Goal: Information Seeking & Learning: Learn about a topic

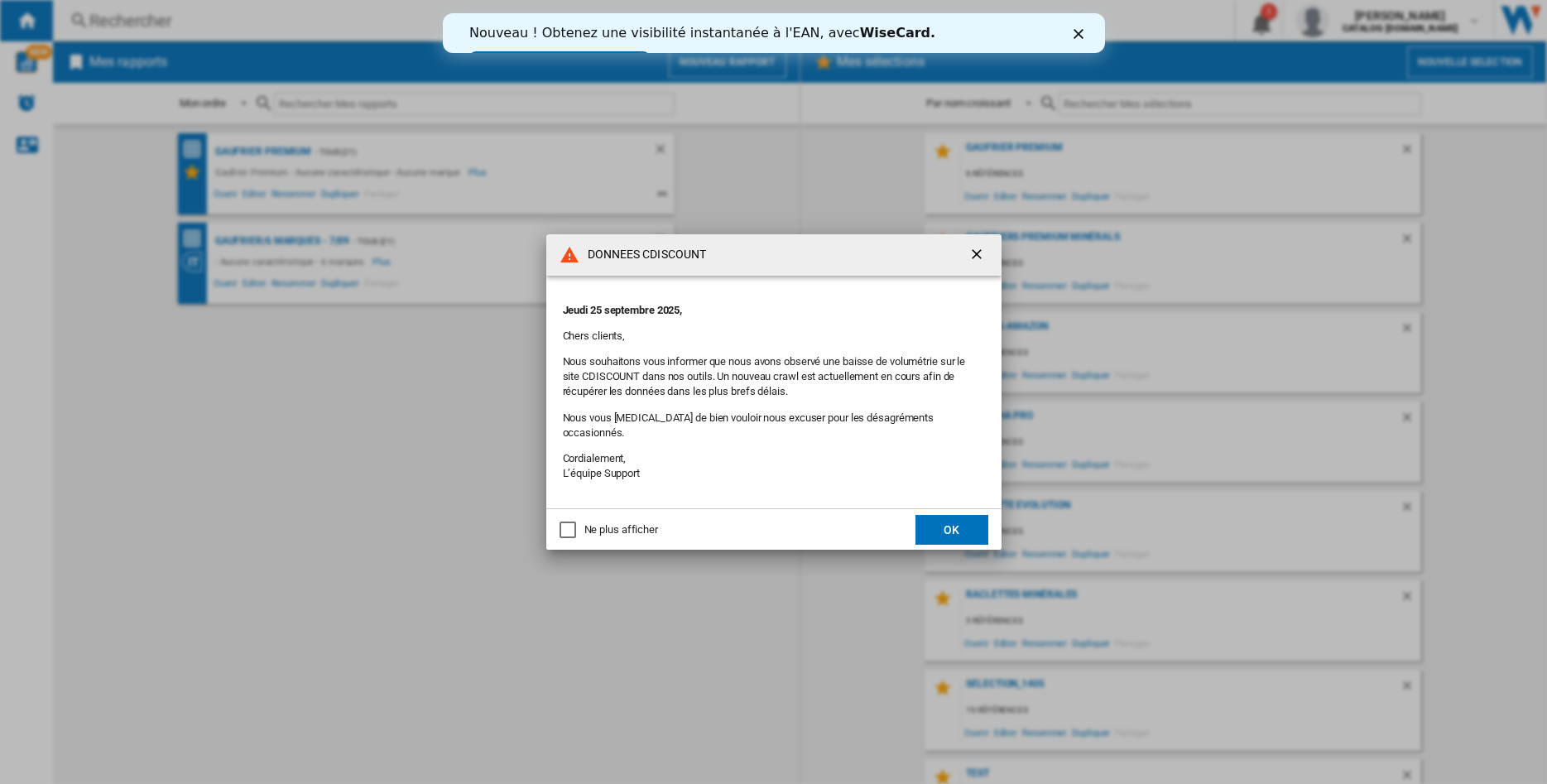
click at [975, 263] on ng-md-icon "getI18NText('BUTTONS.CLOSE_DIALOG')" at bounding box center [978, 256] width 20 height 20
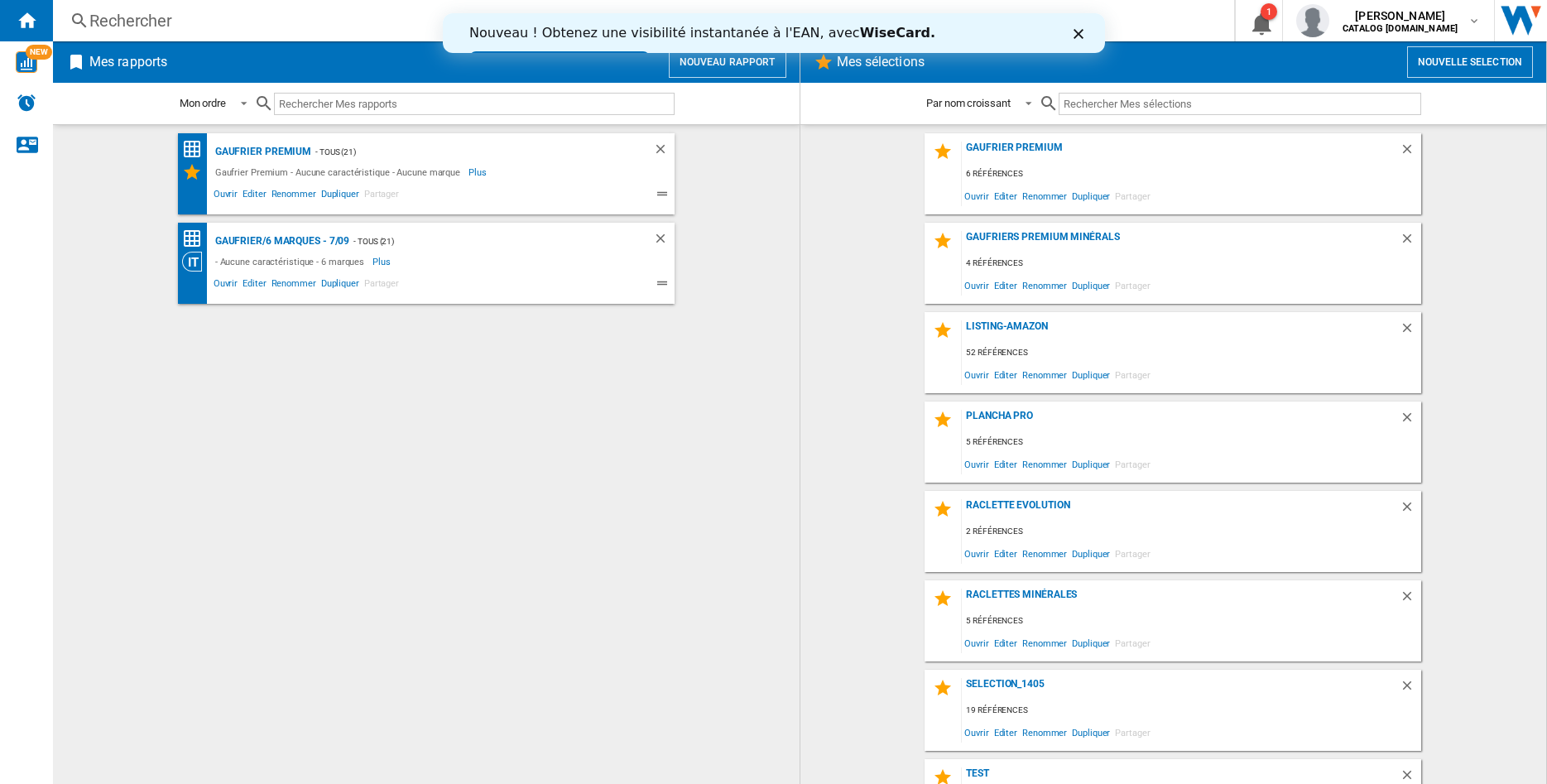
click at [211, 12] on div "Rechercher" at bounding box center [640, 21] width 1102 height 23
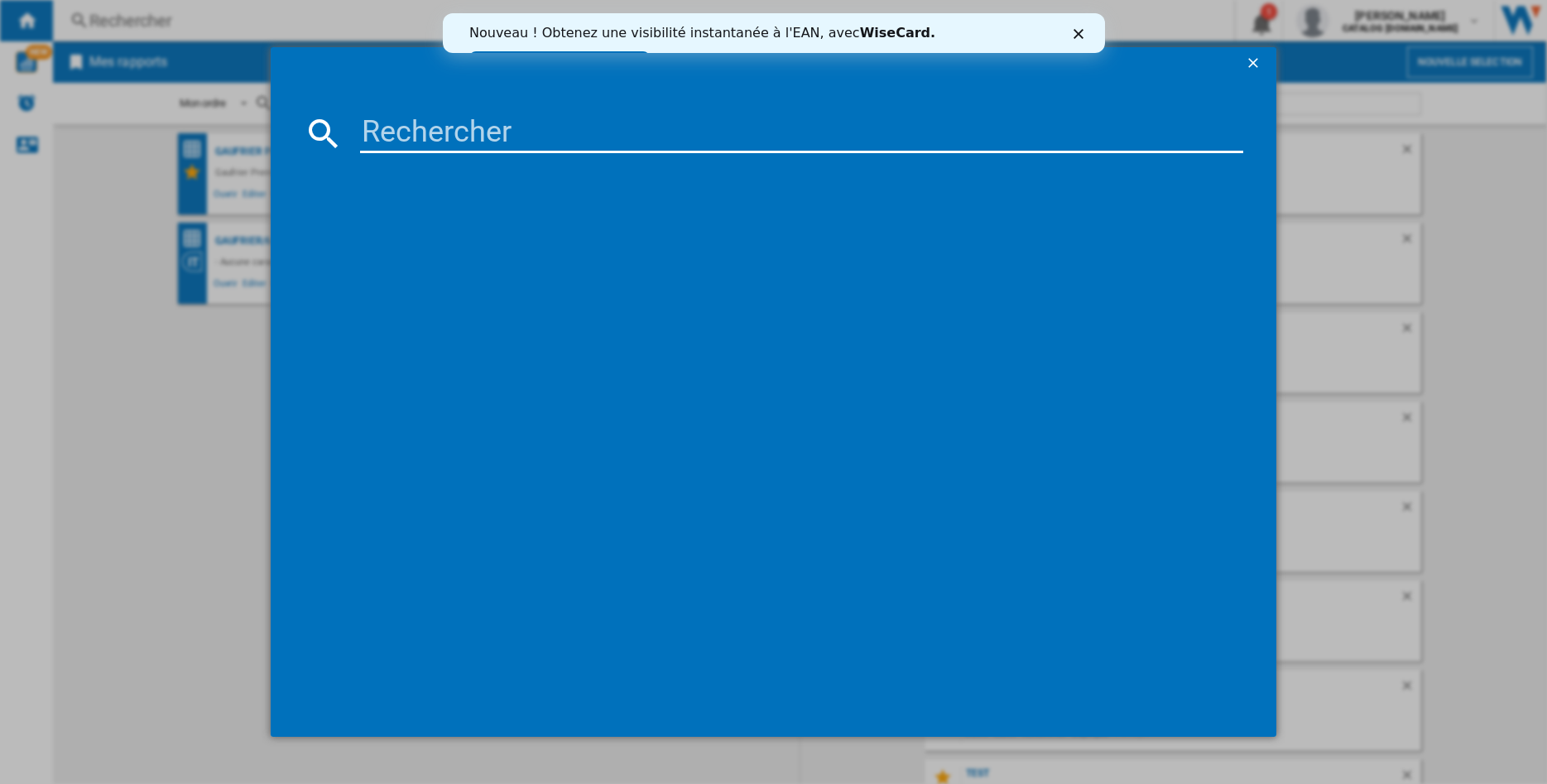
click at [380, 105] on md-dialog-content at bounding box center [774, 408] width 1006 height 656
click at [385, 125] on input at bounding box center [802, 133] width 883 height 40
type input "609010"
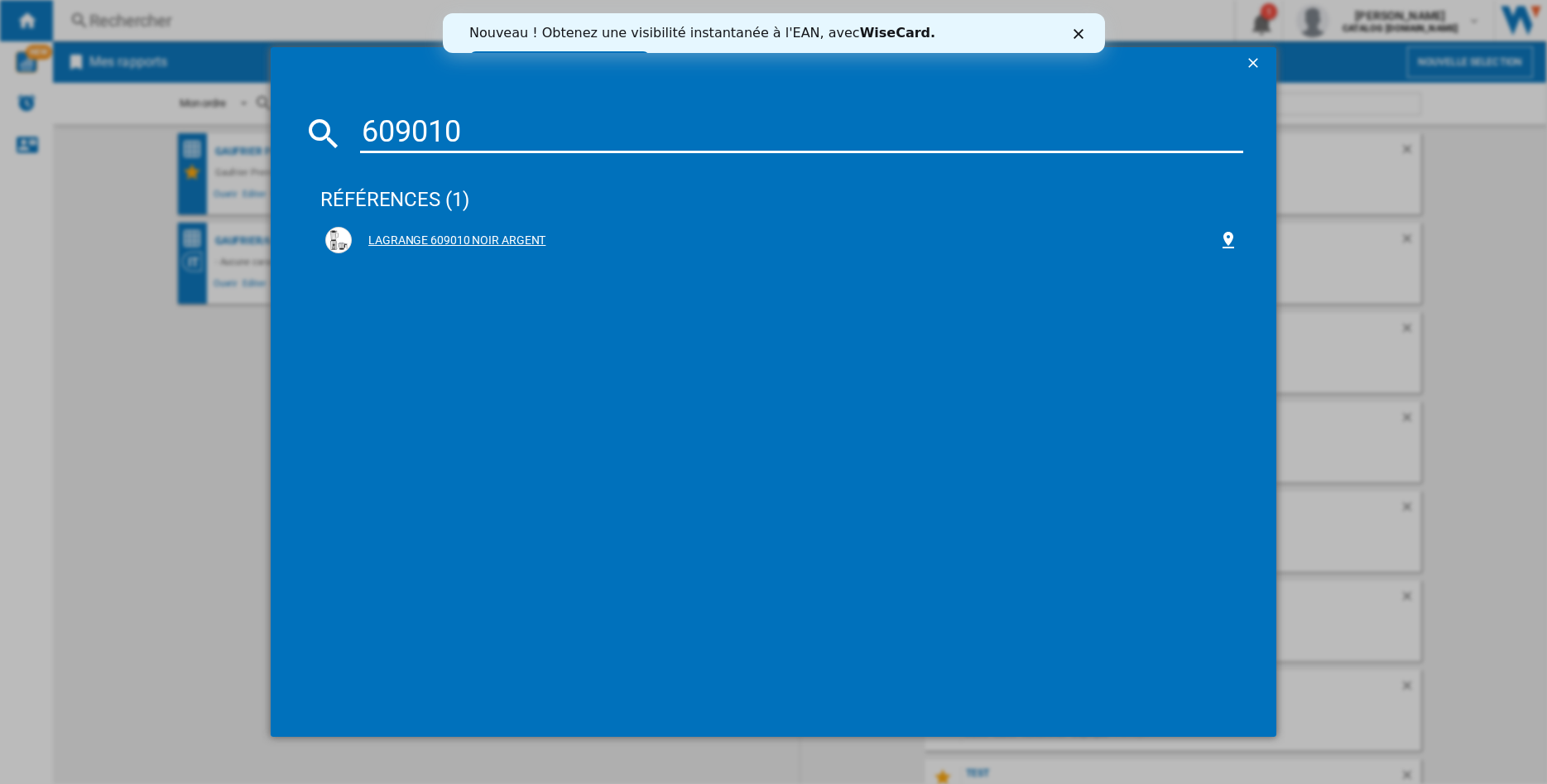
click at [463, 228] on div "LAGRANGE 609010 NOIR ARGENT" at bounding box center [782, 240] width 913 height 27
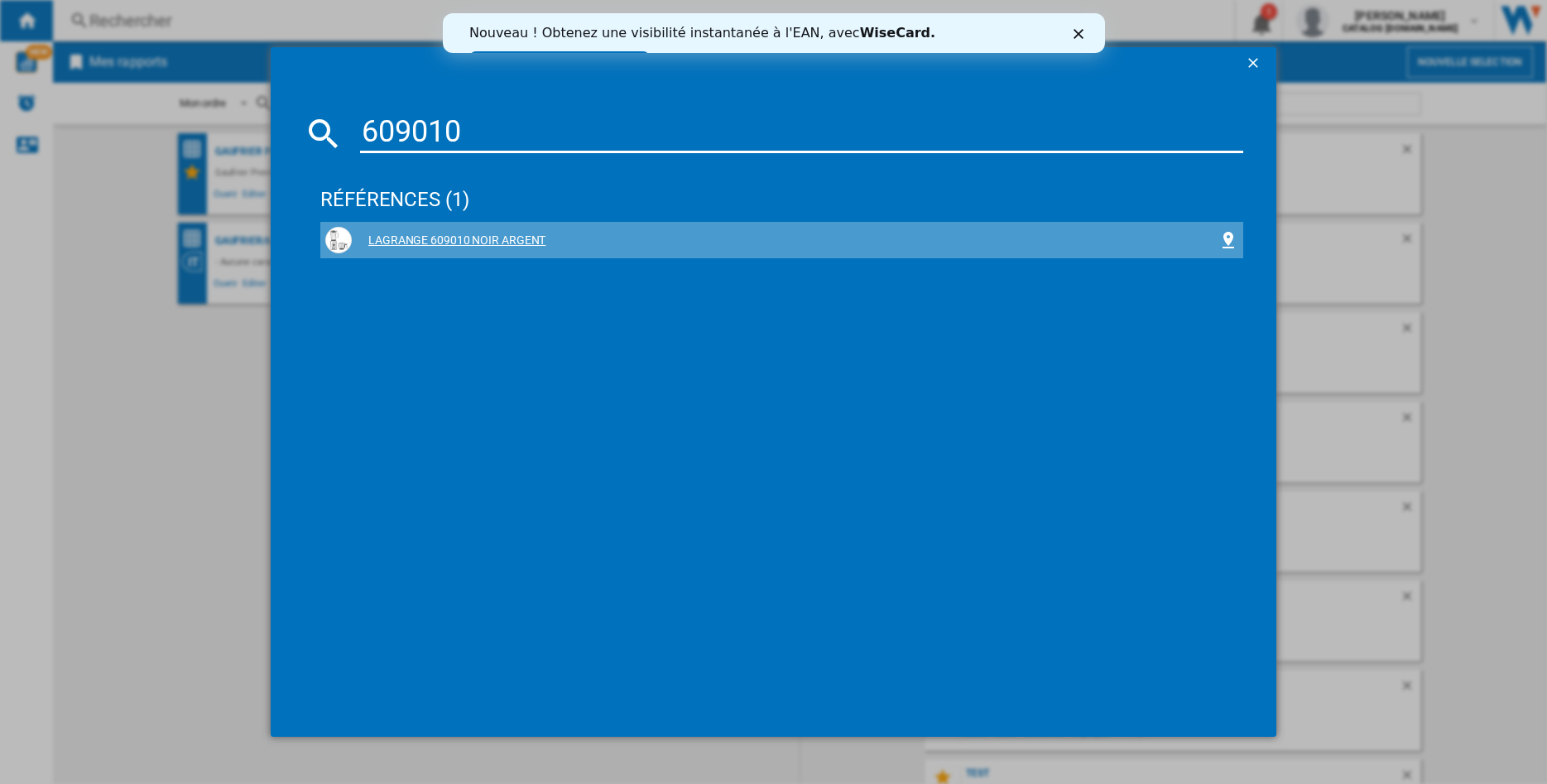
click at [478, 239] on div "LAGRANGE 609010 NOIR ARGENT" at bounding box center [785, 240] width 867 height 16
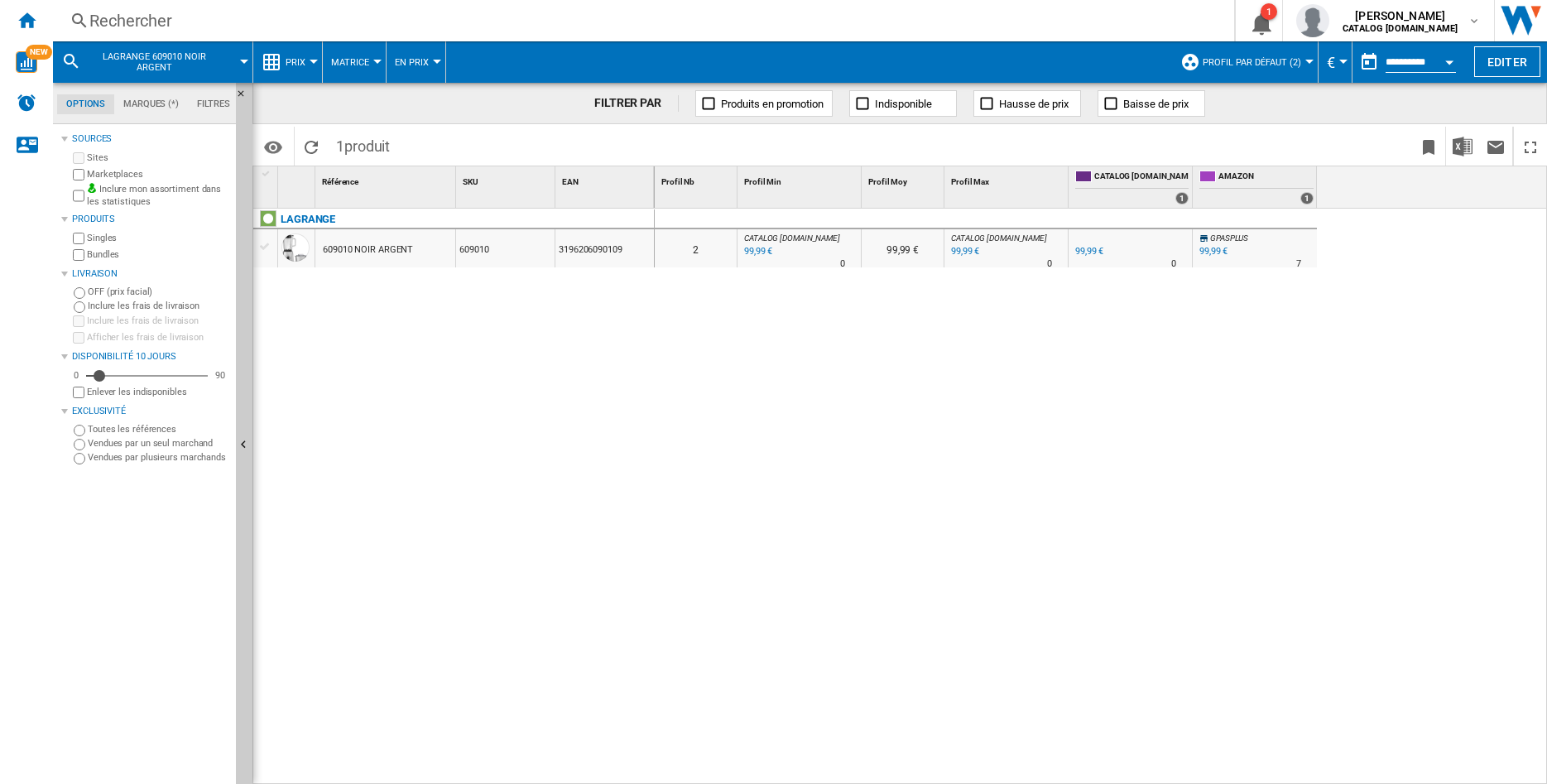
click at [1297, 64] on button "Profil par défaut (2)" at bounding box center [1256, 63] width 106 height 42
click at [1289, 61] on span "Profil par défaut (2)" at bounding box center [1252, 62] width 99 height 10
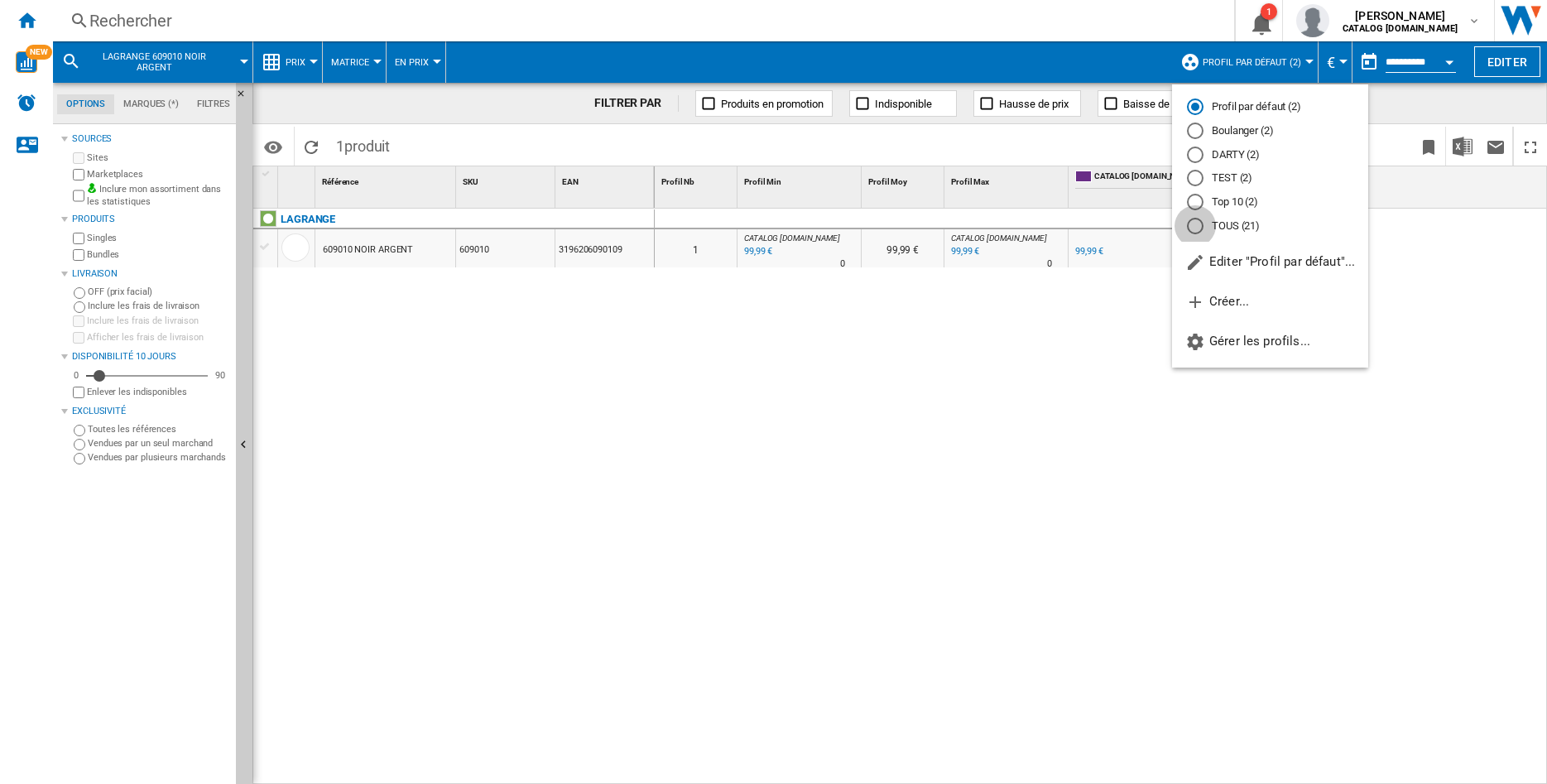
click at [1197, 230] on div "TOUS (21)" at bounding box center [1195, 225] width 16 height 16
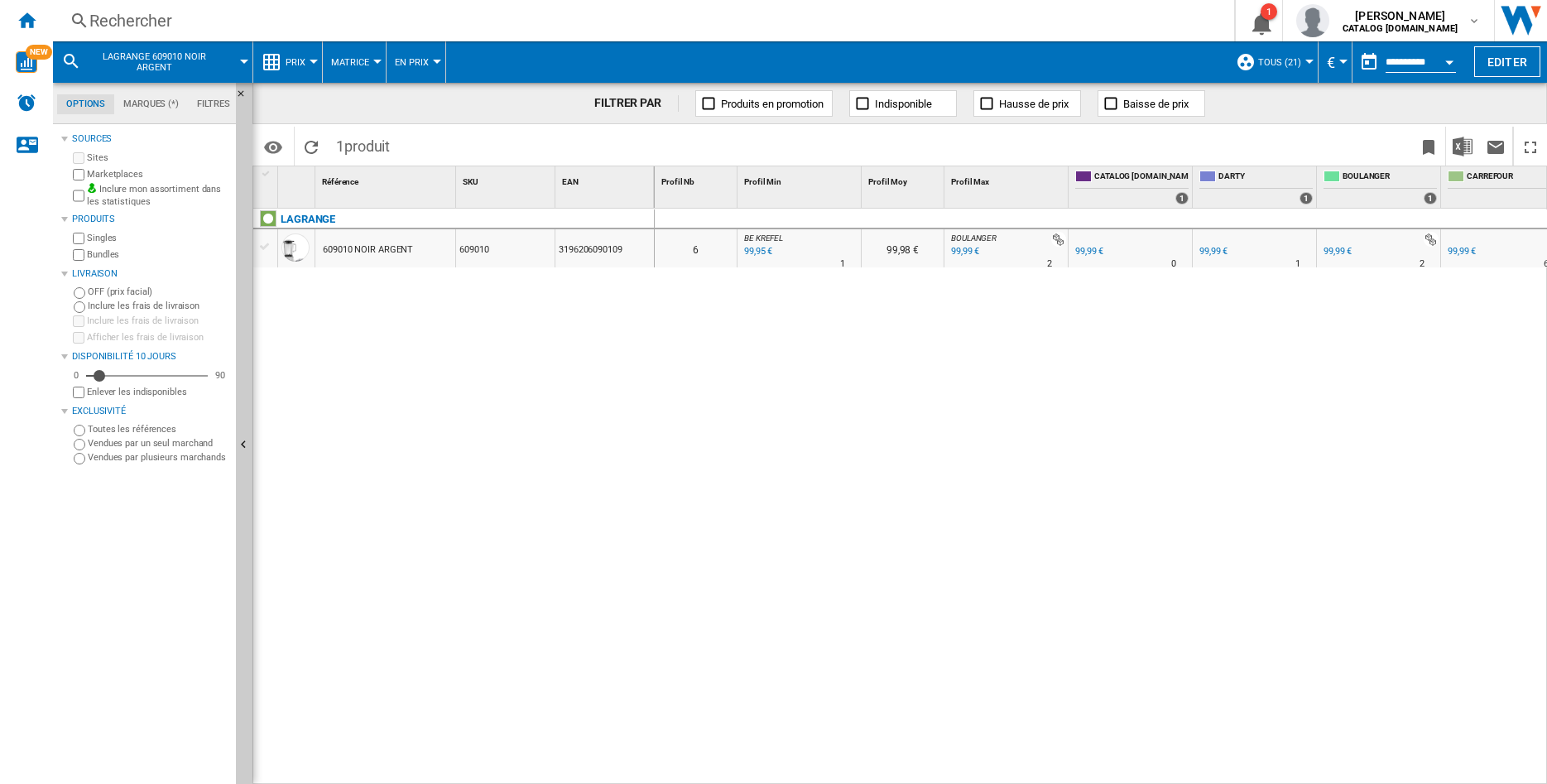
click at [1446, 51] on button "Open calendar" at bounding box center [1449, 59] width 29 height 29
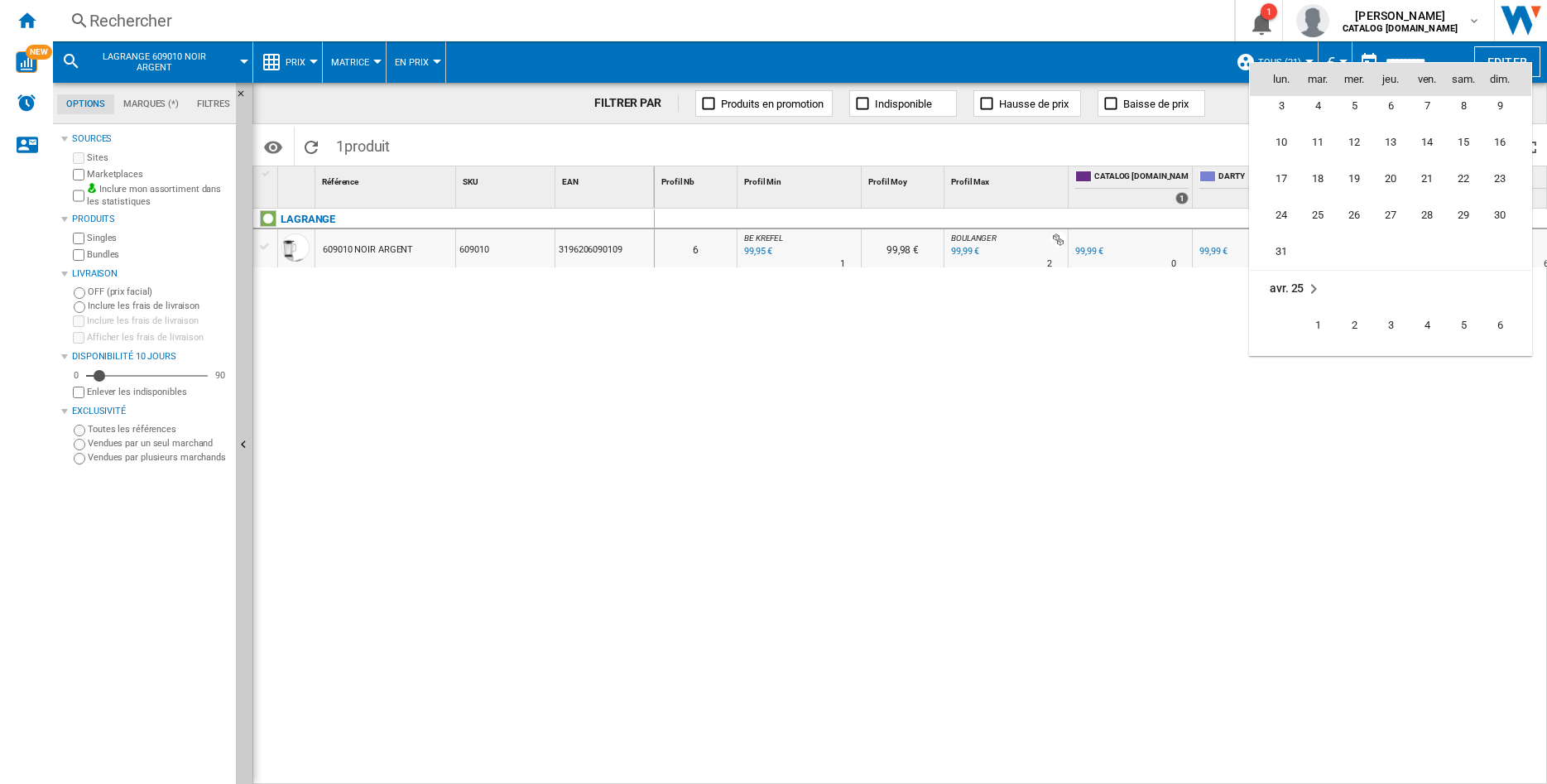
scroll to position [6627, 0]
click at [1286, 245] on span "31" at bounding box center [1281, 247] width 33 height 33
type input "**********"
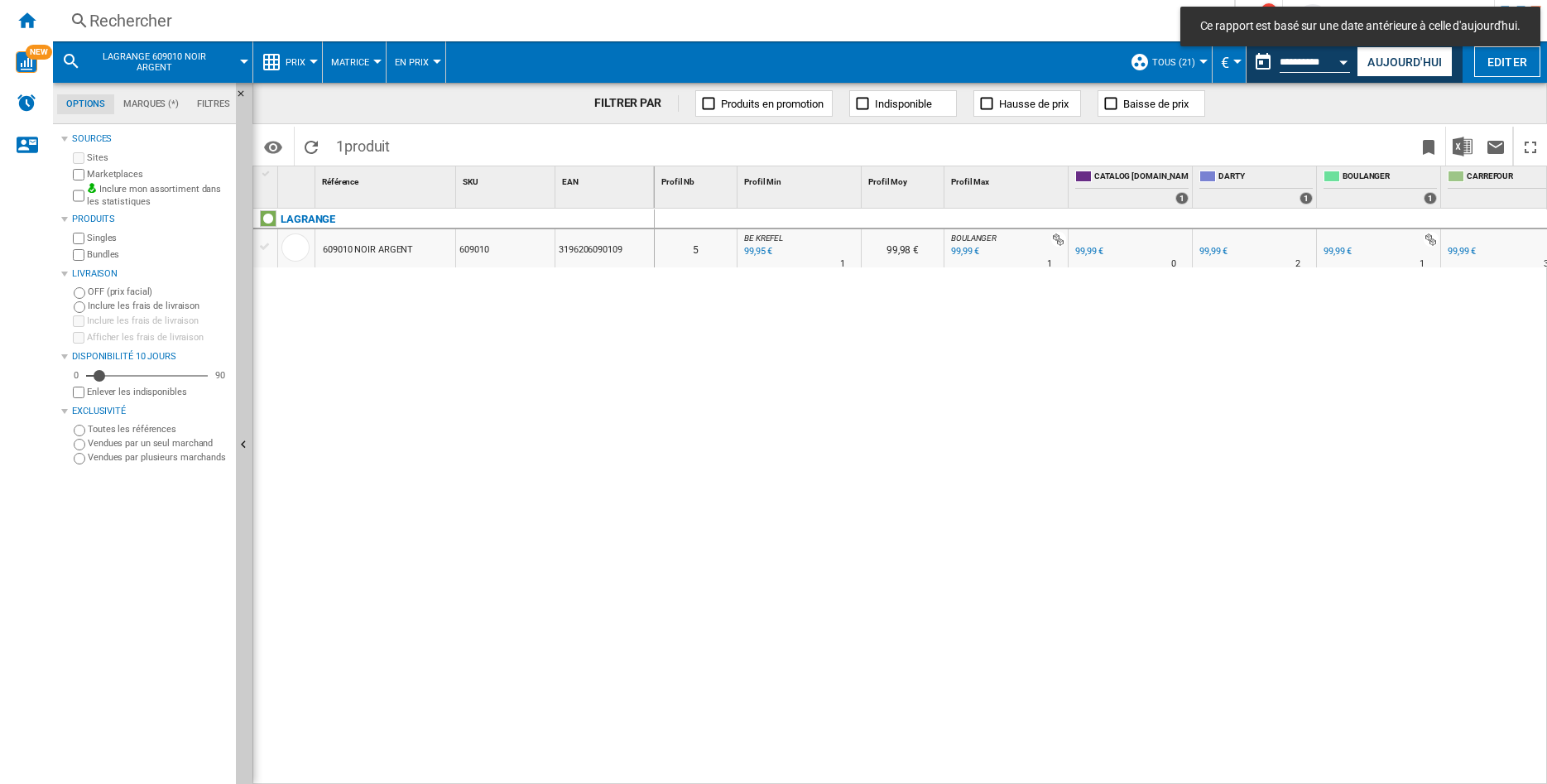
click at [385, 249] on div "609010 NOIR ARGENT" at bounding box center [368, 250] width 90 height 38
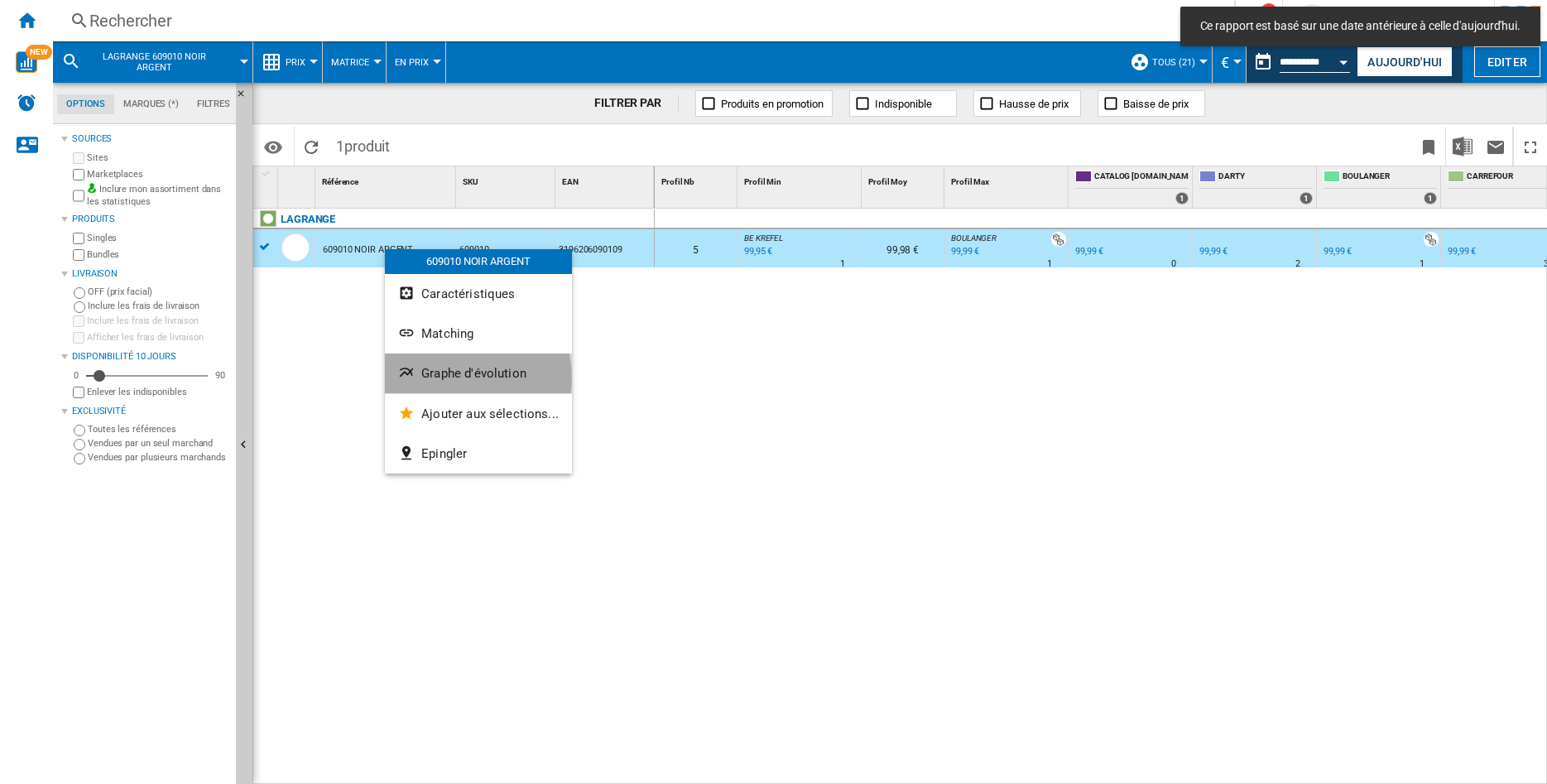
click at [458, 377] on span "Graphe d'évolution" at bounding box center [474, 373] width 106 height 15
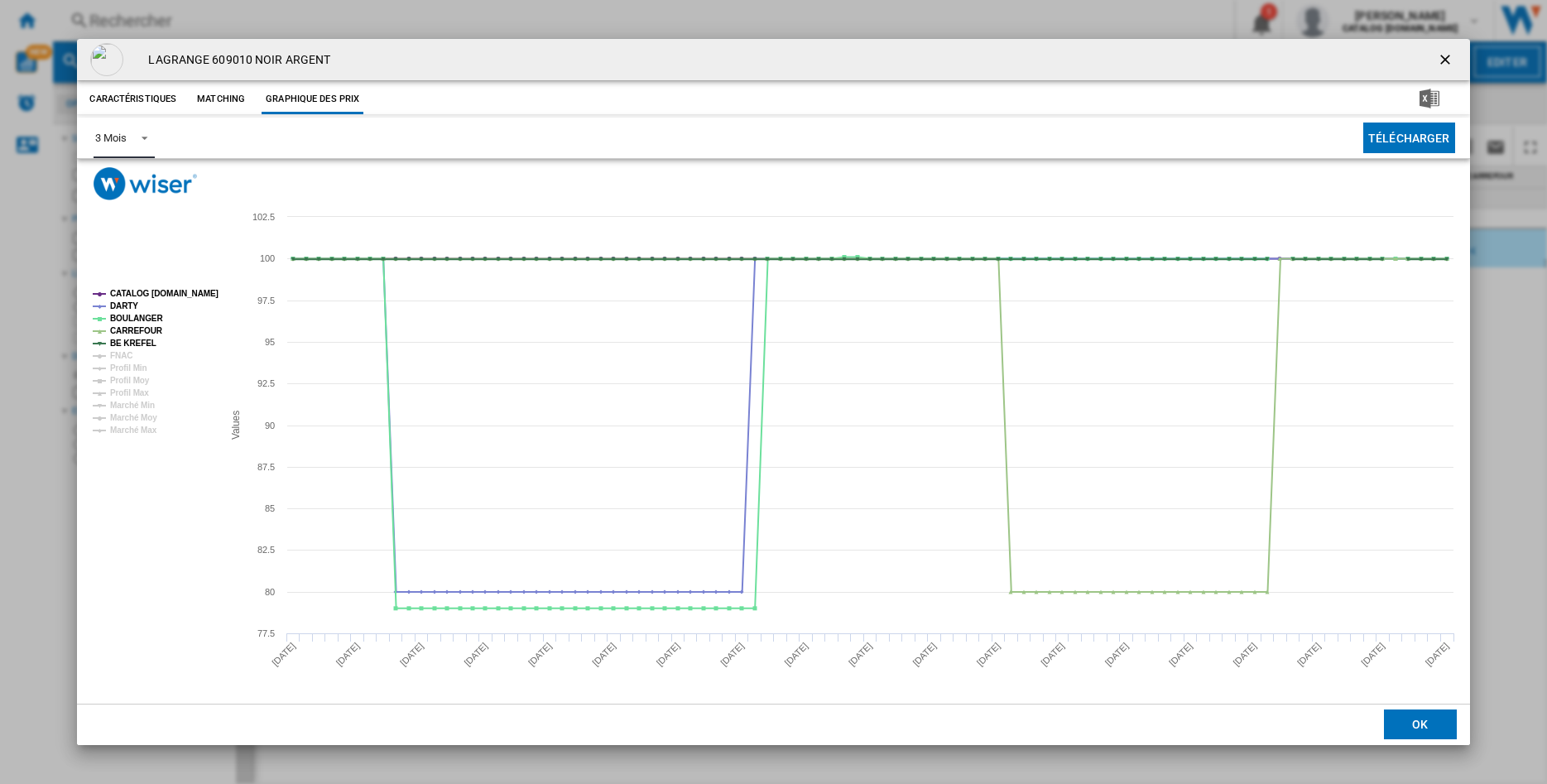
click at [143, 143] on md-select-value "3 Mois" at bounding box center [124, 138] width 61 height 41
click at [125, 177] on div "6 Mois" at bounding box center [110, 178] width 30 height 15
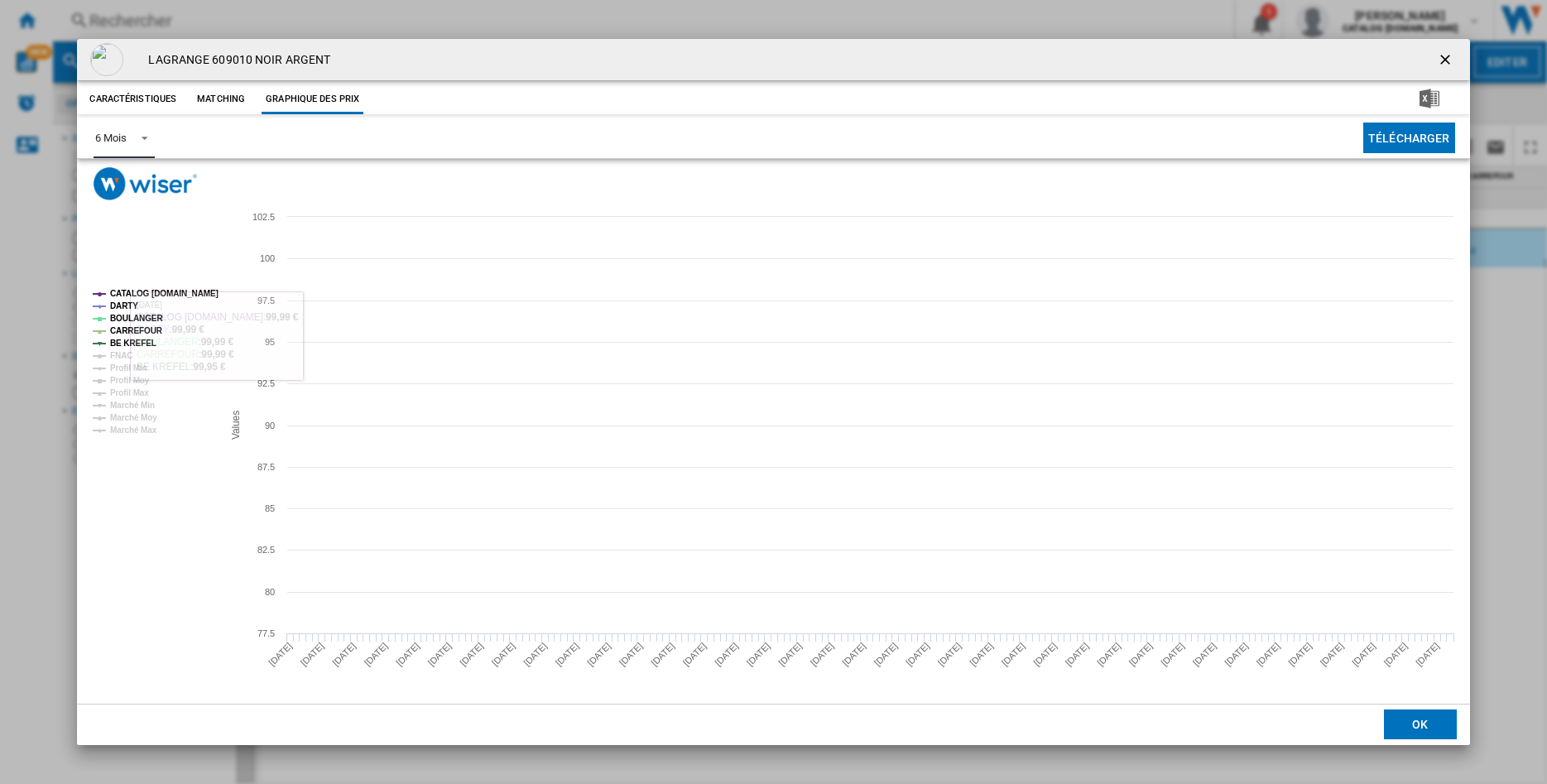
click at [117, 292] on tspan "CATALOG [DOMAIN_NAME]" at bounding box center [164, 294] width 108 height 10
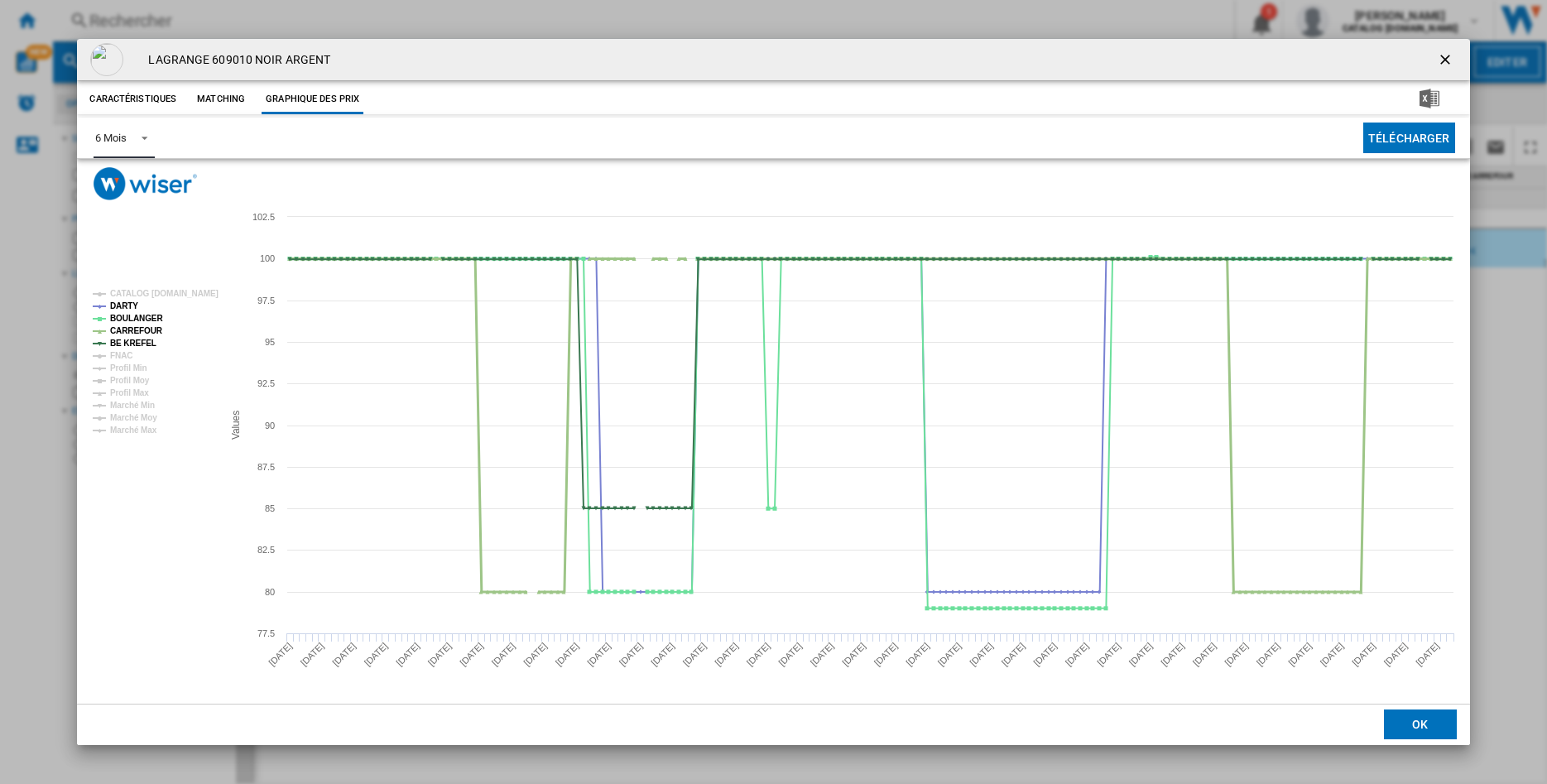
click at [119, 332] on tspan "CARREFOUR" at bounding box center [137, 331] width 53 height 10
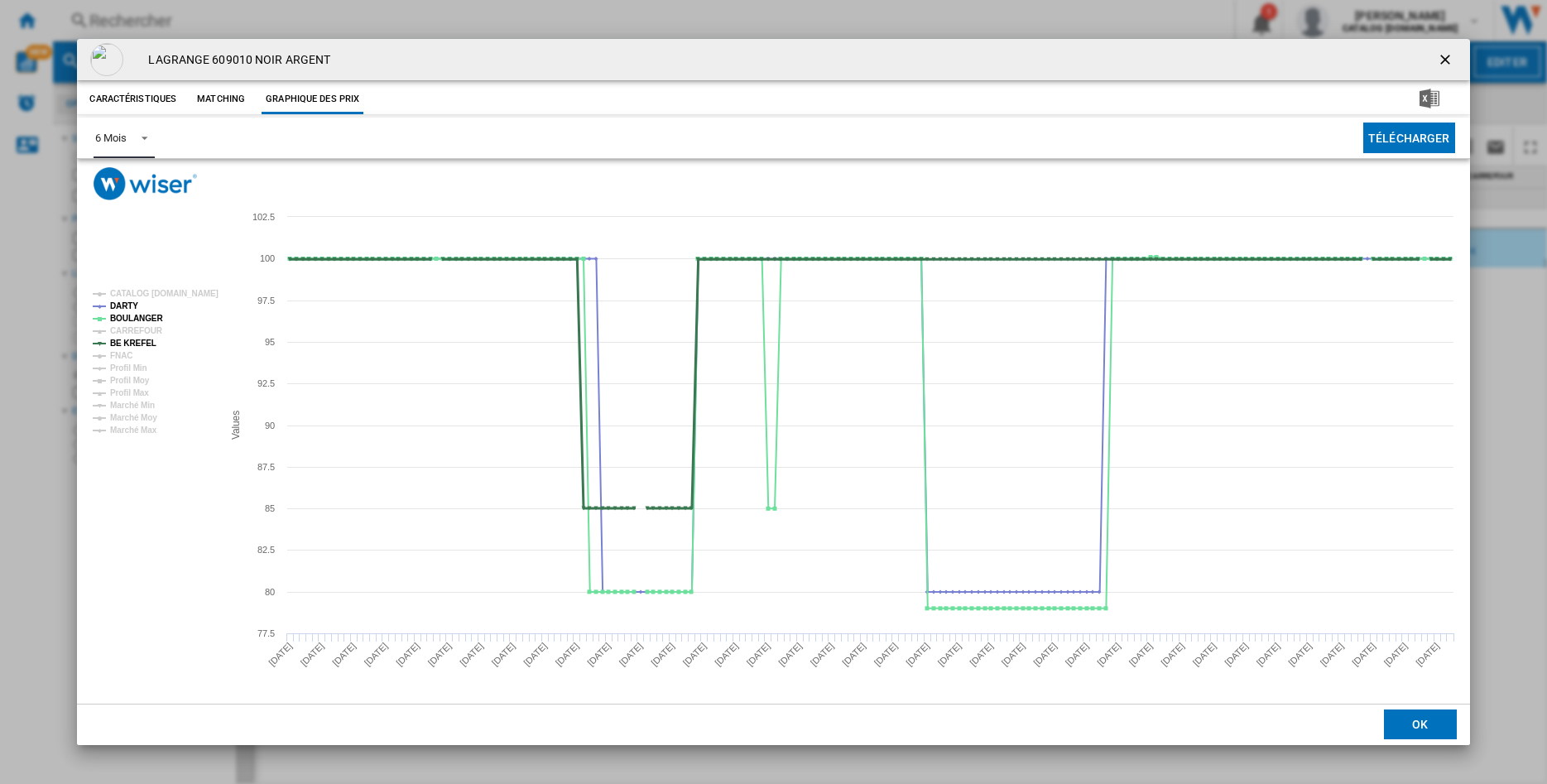
click at [119, 342] on tspan "BE KREFEL" at bounding box center [133, 343] width 47 height 10
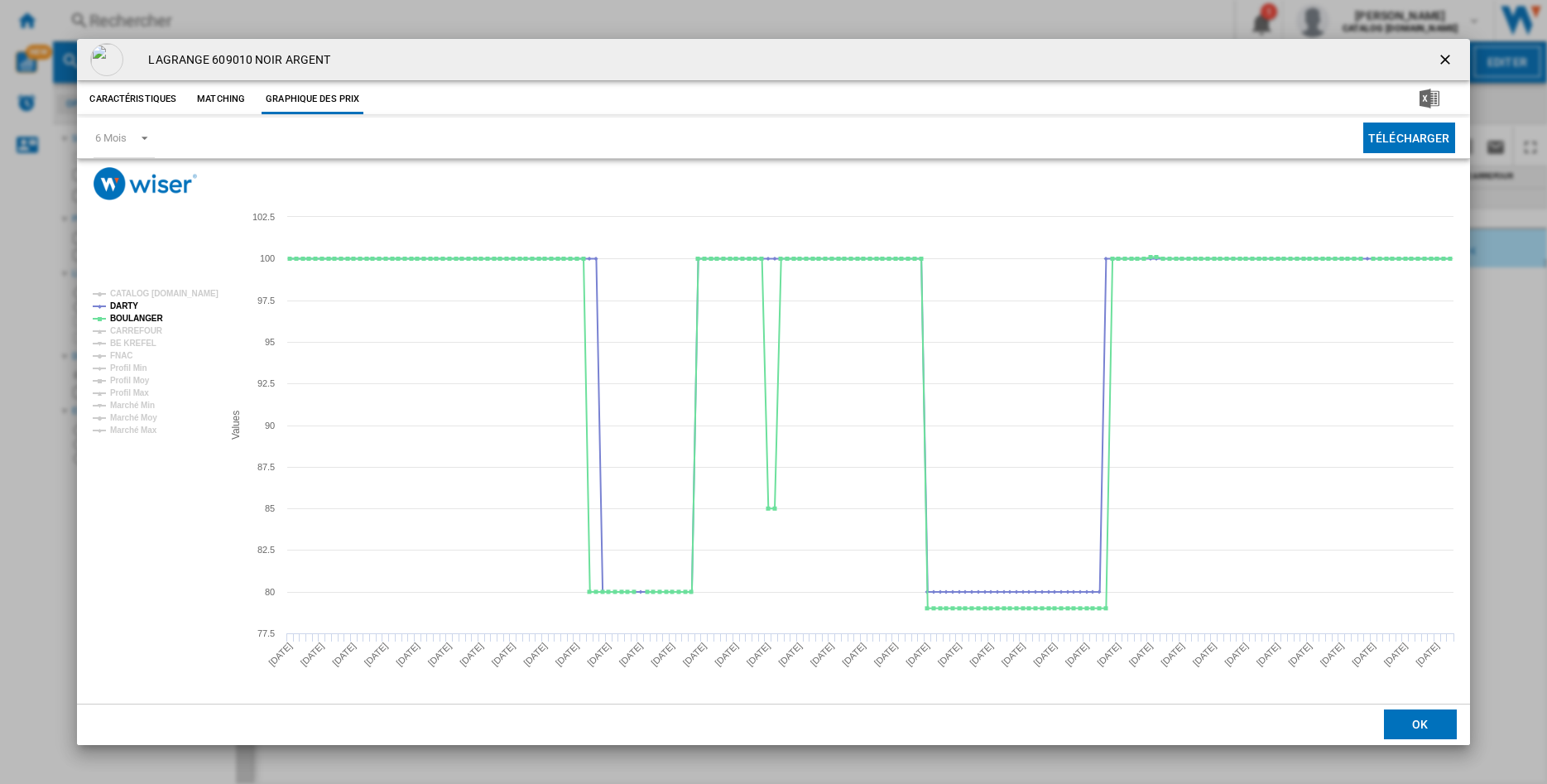
click at [1441, 56] on ng-md-icon "getI18NText('BUTTONS.CLOSE_DIALOG')" at bounding box center [1446, 61] width 20 height 20
